Goal: Transaction & Acquisition: Purchase product/service

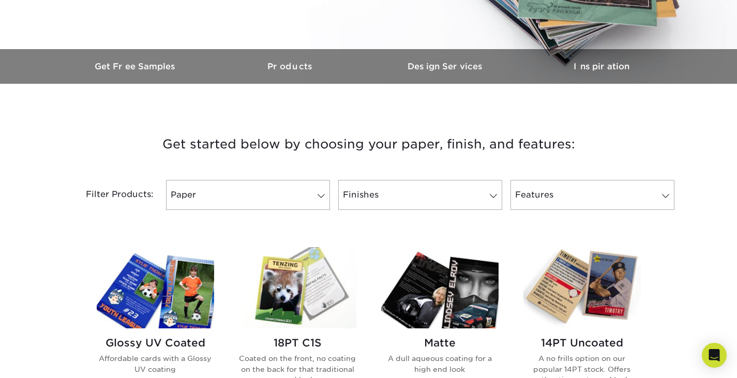
scroll to position [310, 0]
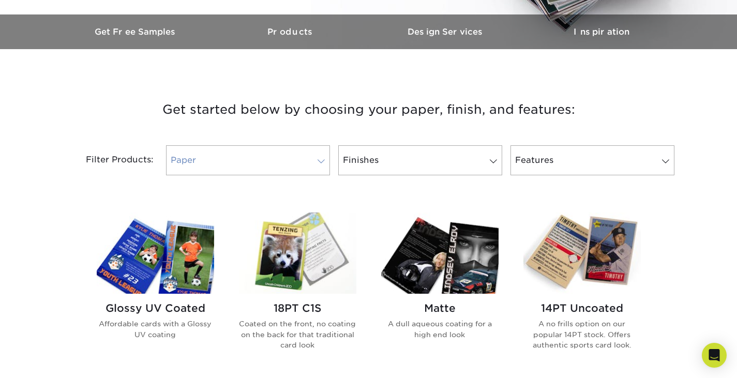
click at [212, 160] on link "Paper" at bounding box center [248, 160] width 164 height 30
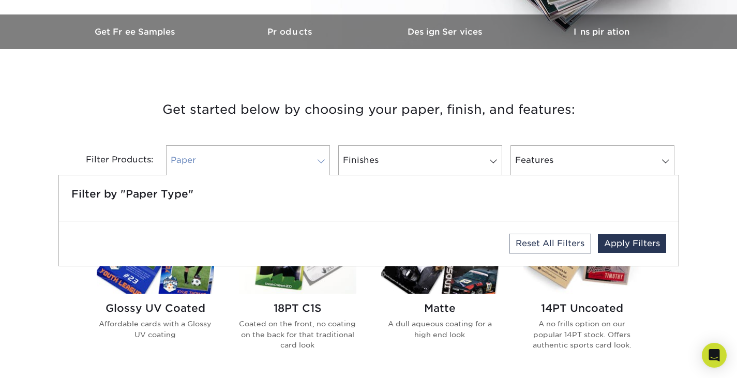
click at [212, 160] on link "Paper" at bounding box center [248, 160] width 164 height 30
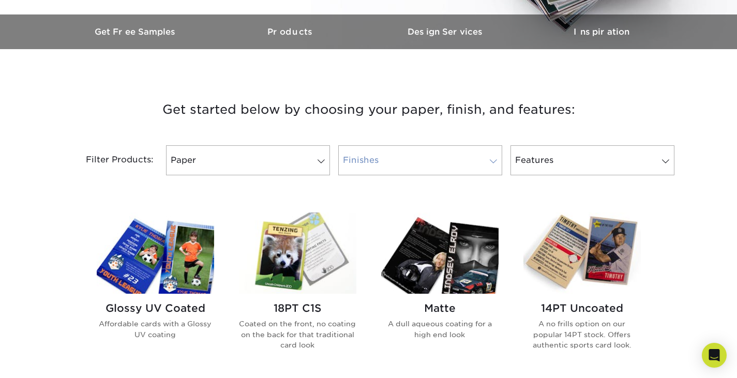
click at [417, 166] on link "Finishes" at bounding box center [420, 160] width 164 height 30
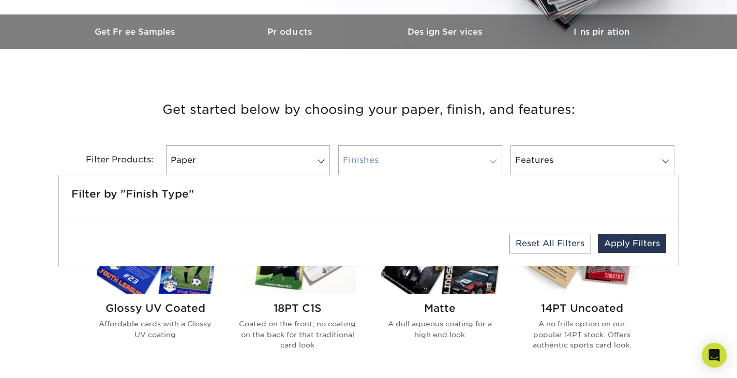
click at [417, 166] on link "Finishes" at bounding box center [420, 160] width 164 height 30
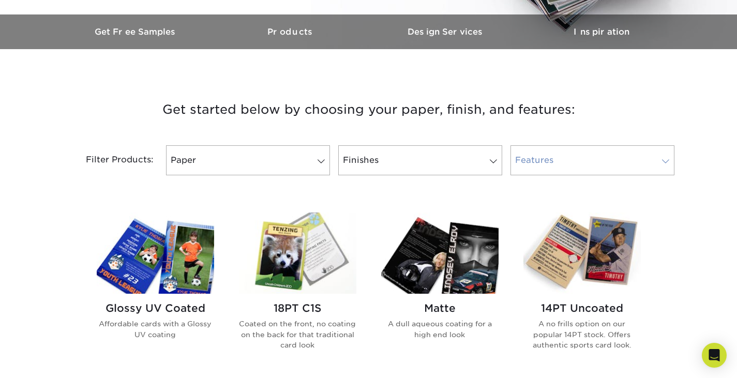
click at [546, 159] on link "Features" at bounding box center [593, 160] width 164 height 30
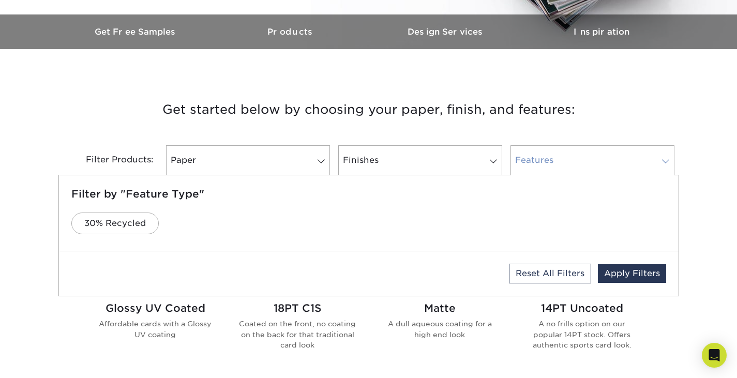
click at [534, 164] on link "Features" at bounding box center [593, 160] width 164 height 30
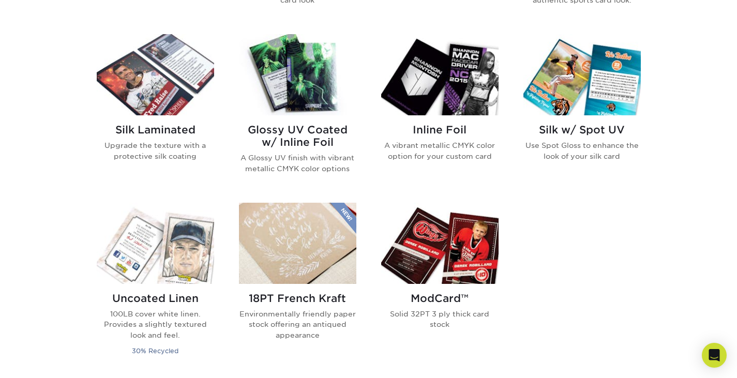
scroll to position [449, 0]
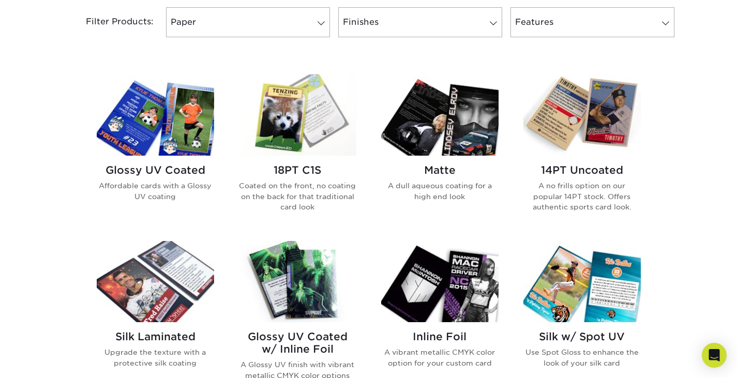
click at [178, 143] on img at bounding box center [155, 115] width 117 height 81
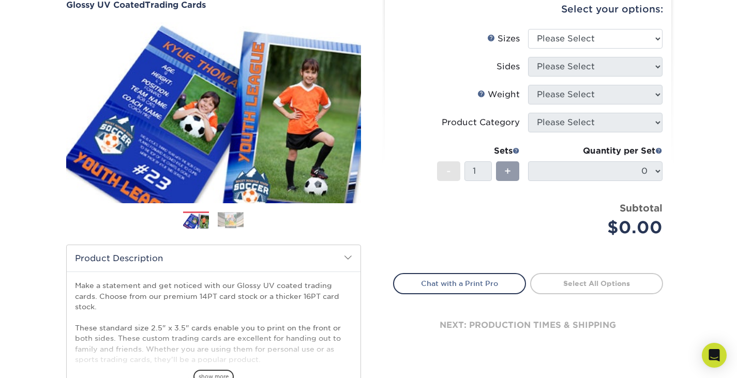
scroll to position [69, 0]
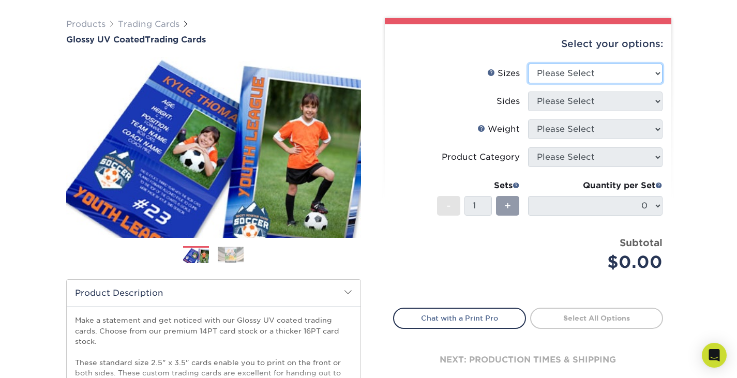
click at [554, 77] on select "Please Select 2.5" x 3.5"" at bounding box center [595, 74] width 135 height 20
select select "2.50x3.50"
click at [528, 64] on select "Please Select 2.5" x 3.5"" at bounding box center [595, 74] width 135 height 20
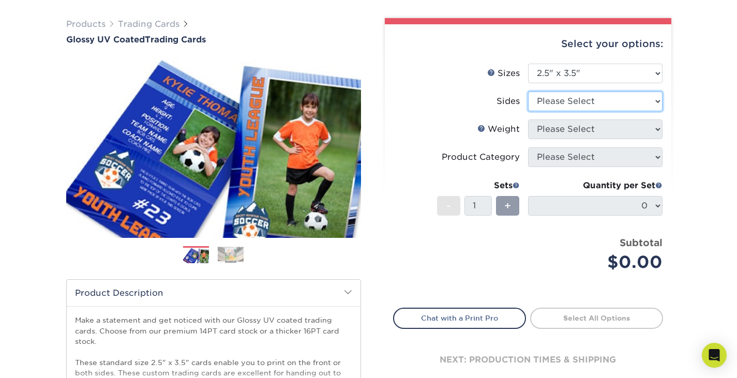
click at [560, 104] on select "Please Select Print Both Sides Print Front Only" at bounding box center [595, 102] width 135 height 20
select select "13abbda7-1d64-4f25-8bb2-c179b224825d"
click at [528, 92] on select "Please Select Print Both Sides Print Front Only" at bounding box center [595, 102] width 135 height 20
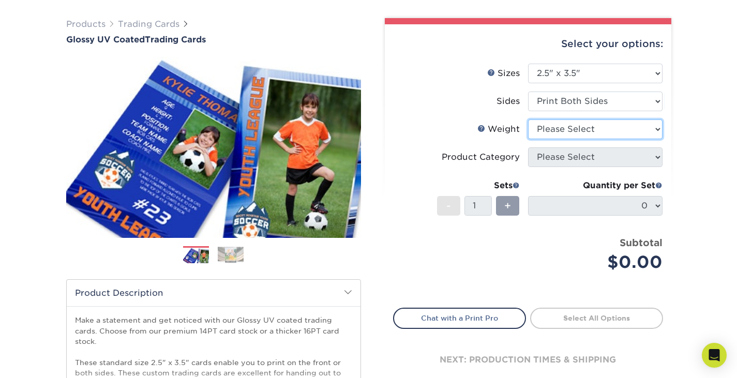
click at [557, 135] on select "Please Select 16PT 14PT 18PT C1S" at bounding box center [595, 130] width 135 height 20
select select "14PT"
click at [528, 120] on select "Please Select 16PT 14PT 18PT C1S" at bounding box center [595, 130] width 135 height 20
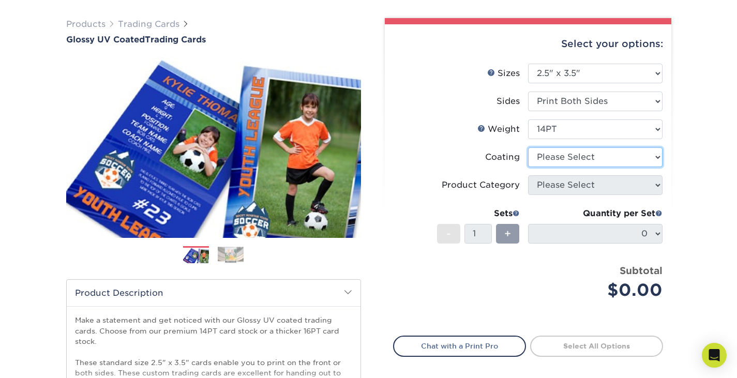
click at [564, 157] on select at bounding box center [595, 157] width 135 height 20
select select "ae367451-b2b8-45df-a344-0f05b6a12993"
click at [528, 147] on select at bounding box center [595, 157] width 135 height 20
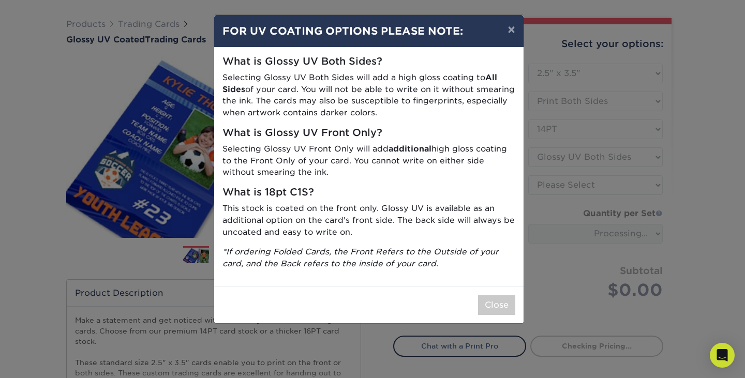
click at [505, 318] on div "Close" at bounding box center [368, 305] width 309 height 37
click at [499, 309] on button "Close" at bounding box center [496, 305] width 37 height 20
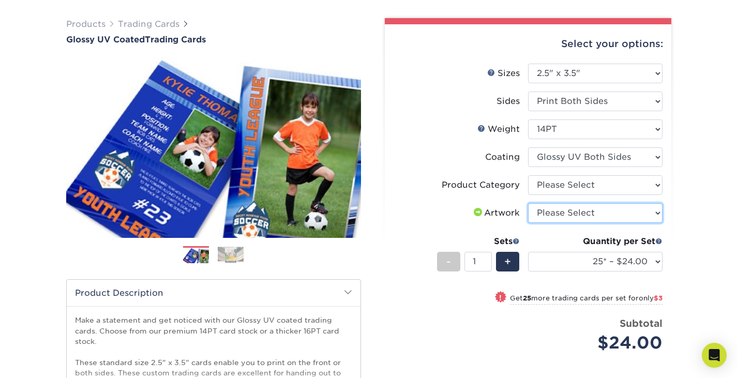
click at [612, 220] on select "Please Select I will upload files I need a design - $100" at bounding box center [595, 213] width 135 height 20
select select "upload"
click at [528, 203] on select "Please Select I will upload files I need a design - $100" at bounding box center [595, 213] width 135 height 20
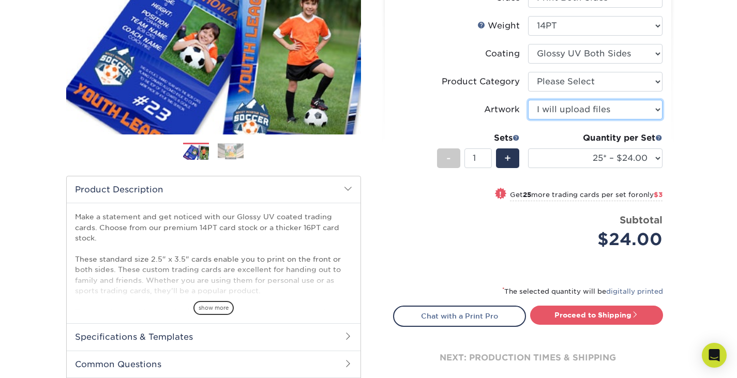
scroll to position [172, 0]
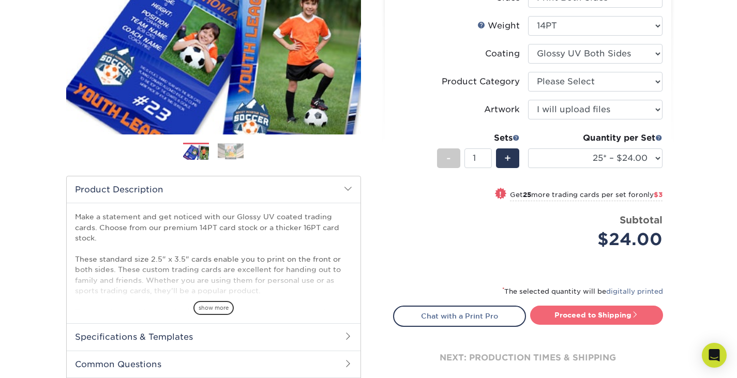
click at [614, 313] on link "Proceed to Shipping" at bounding box center [596, 315] width 133 height 19
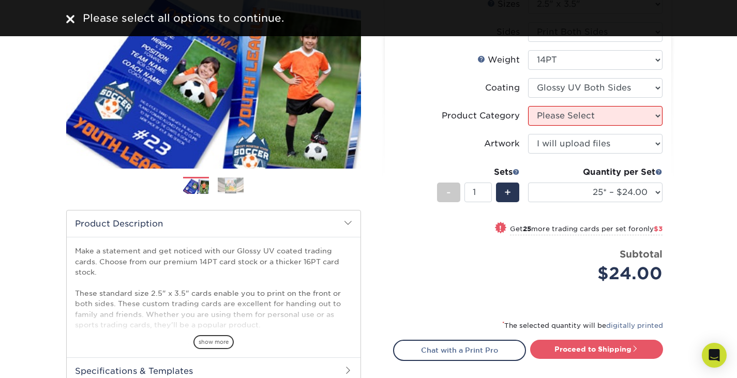
scroll to position [103, 0]
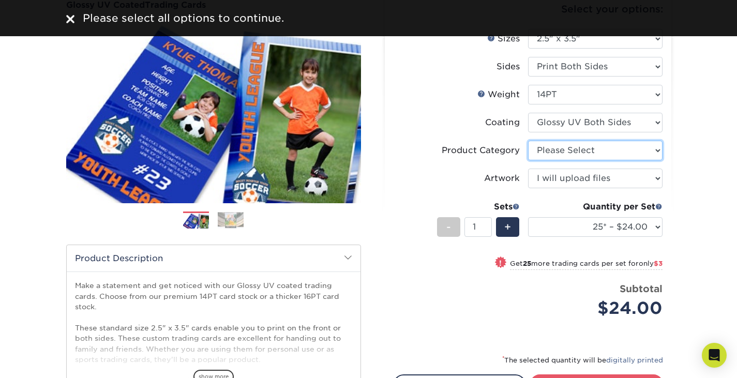
click at [564, 149] on select "Please Select Trading Cards" at bounding box center [595, 151] width 135 height 20
select select "c2f9bce9-36c2-409d-b101-c29d9d031e18"
click at [528, 141] on select "Please Select Trading Cards" at bounding box center [595, 151] width 135 height 20
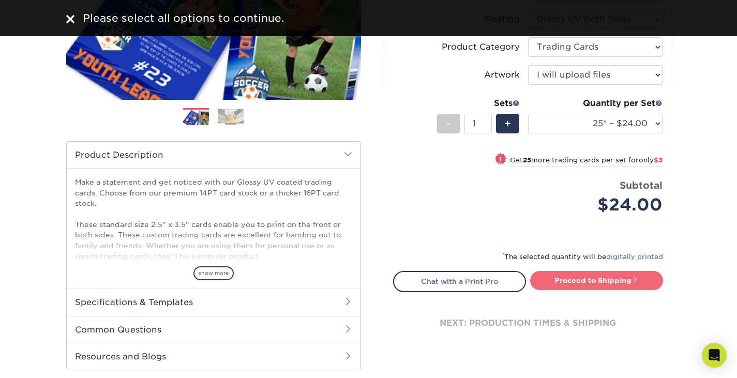
click at [576, 271] on link "Proceed to Shipping" at bounding box center [596, 280] width 133 height 19
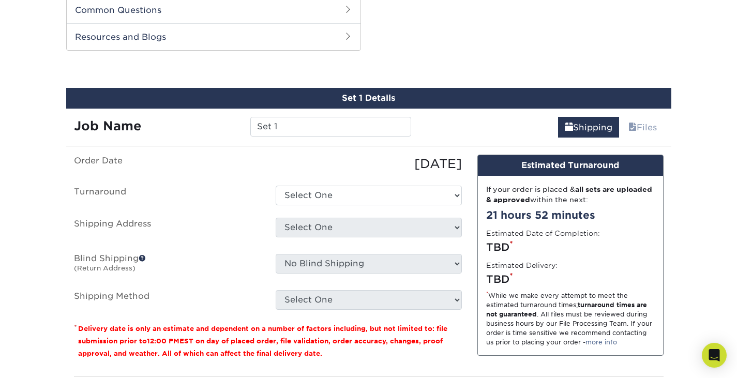
scroll to position [596, 0]
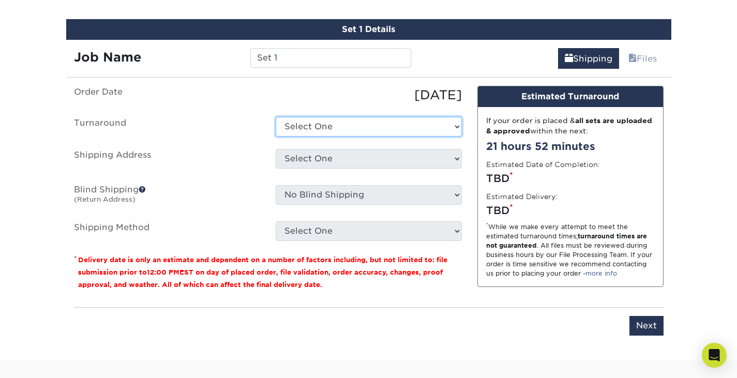
click at [359, 130] on select "Select One 2-4 Business Days 2 Day Next Business Day" at bounding box center [369, 127] width 186 height 20
select select "4450f8f2-26e4-4cc8-8b7e-409aa46f8d52"
click at [276, 117] on select "Select One 2-4 Business Days 2 Day Next Business Day" at bounding box center [369, 127] width 186 height 20
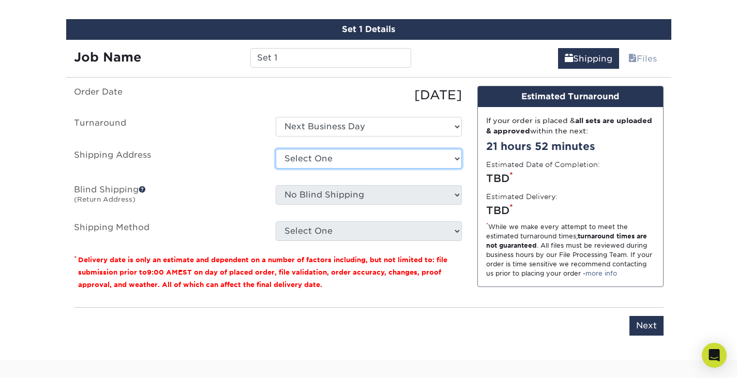
click at [334, 156] on select "Select One + Add New Address - Login" at bounding box center [369, 159] width 186 height 20
click at [276, 169] on select "Select One + Add New Address - Login" at bounding box center [369, 159] width 186 height 20
select select "-1"
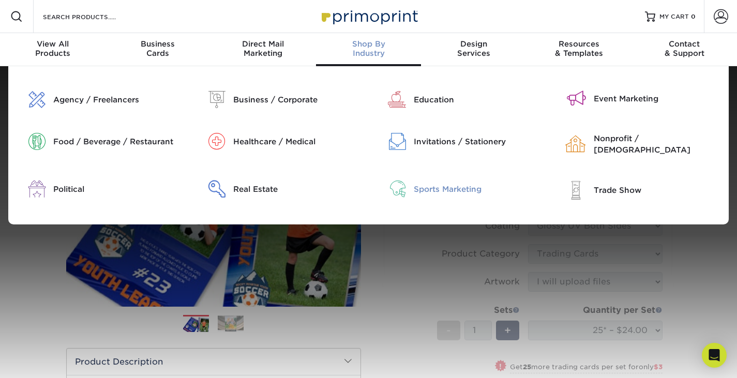
click at [439, 184] on div "Sports Marketing" at bounding box center [477, 189] width 127 height 11
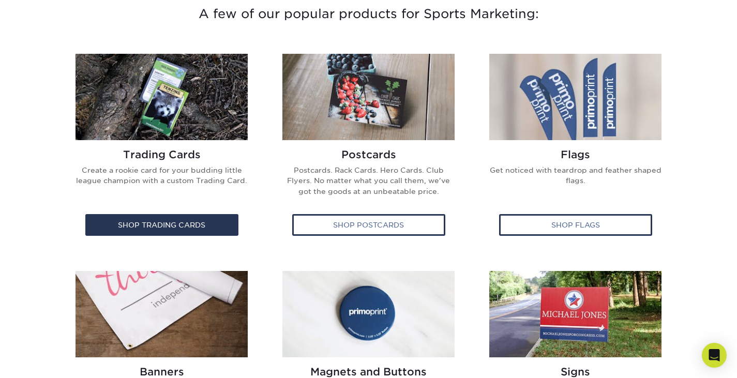
scroll to position [483, 0]
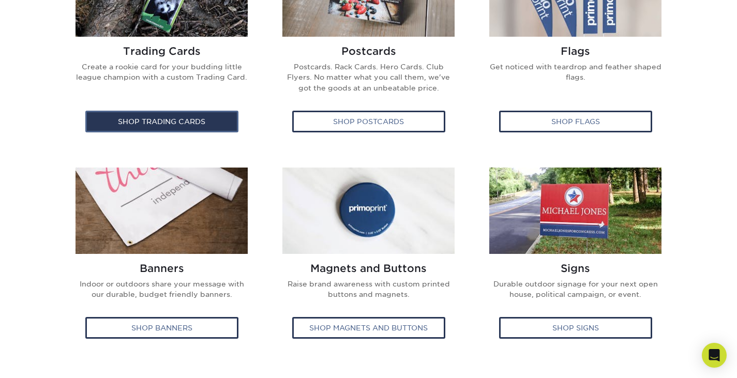
click at [203, 119] on div "Shop Trading Cards" at bounding box center [161, 122] width 153 height 22
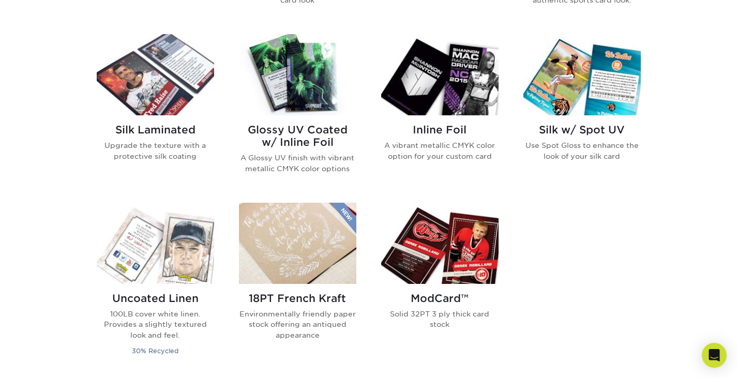
scroll to position [759, 0]
